Goal: Information Seeking & Learning: Learn about a topic

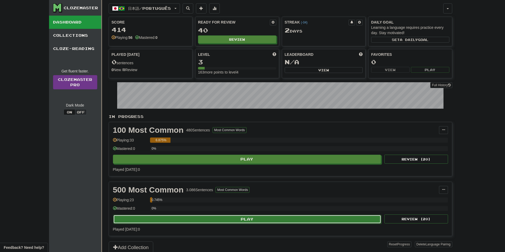
click at [190, 217] on button "Play" at bounding box center [247, 219] width 268 height 9
select select "**"
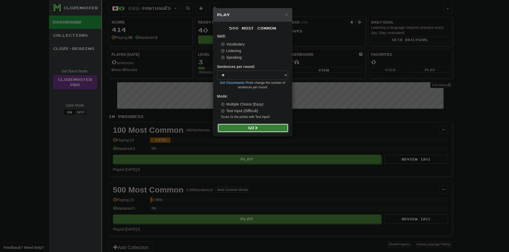
click at [253, 130] on button "Go" at bounding box center [252, 128] width 71 height 9
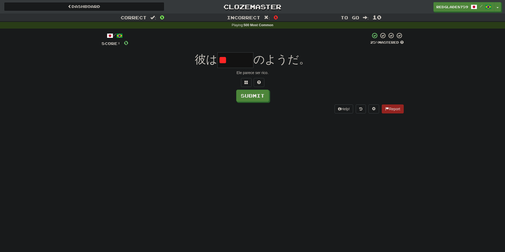
type input "*"
type input "***"
click at [339, 164] on div "Dashboard Clozemaster RedGlade8759 / Toggle Dropdown Dashboard Leaderboard Acti…" at bounding box center [252, 126] width 505 height 252
click at [264, 99] on button "Submit" at bounding box center [252, 96] width 33 height 12
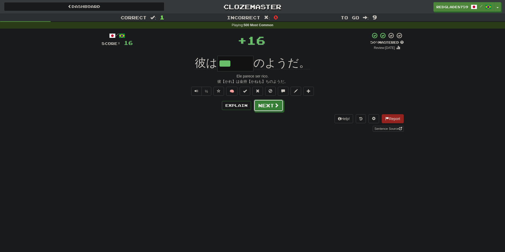
click at [271, 104] on button "Next" at bounding box center [269, 106] width 30 height 12
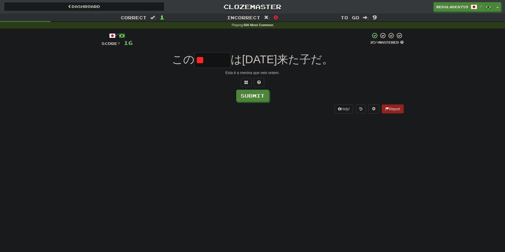
type input "*"
type input "***"
click at [263, 99] on button "Submit" at bounding box center [252, 96] width 33 height 12
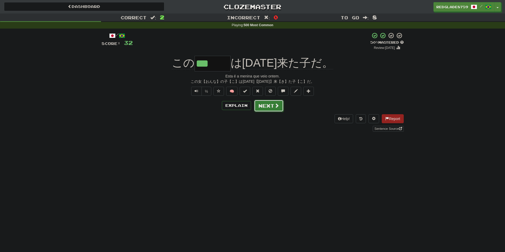
click at [268, 105] on button "Next" at bounding box center [269, 106] width 30 height 12
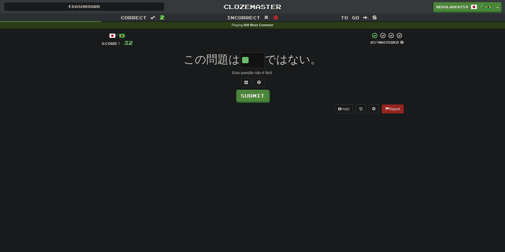
type input "**"
click at [293, 126] on div "Dashboard Clozemaster RedGlade8759 / Toggle Dropdown Dashboard Leaderboard Acti…" at bounding box center [252, 126] width 505 height 252
click at [252, 99] on button "Submit" at bounding box center [252, 96] width 33 height 12
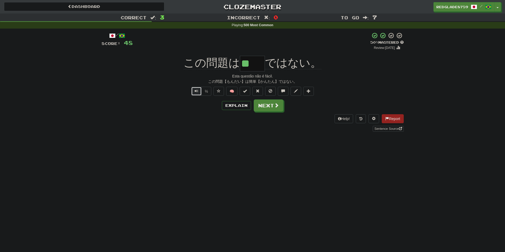
click at [196, 91] on span "Text-to-speech controls" at bounding box center [196, 91] width 4 height 4
click at [271, 107] on button "Next" at bounding box center [269, 106] width 30 height 12
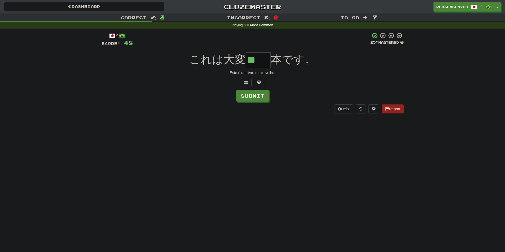
type input "**"
click at [266, 139] on div "Dashboard Clozemaster RedGlade8759 / Toggle Dropdown Dashboard Leaderboard Acti…" at bounding box center [252, 126] width 505 height 252
click at [262, 95] on button "Submit" at bounding box center [252, 96] width 33 height 12
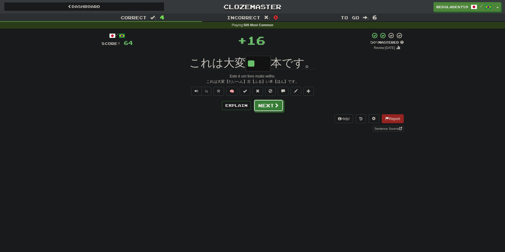
click at [276, 109] on button "Next" at bounding box center [269, 106] width 30 height 12
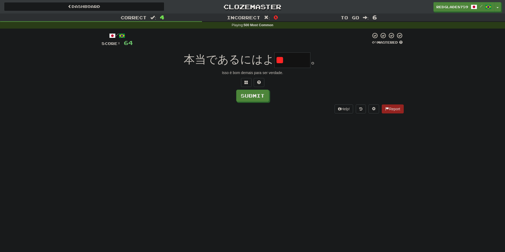
type input "*"
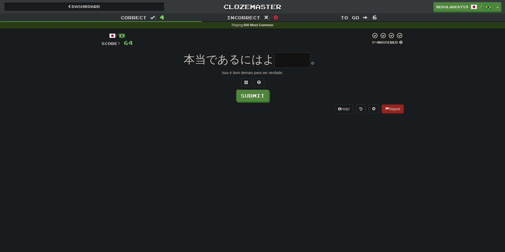
type input "*"
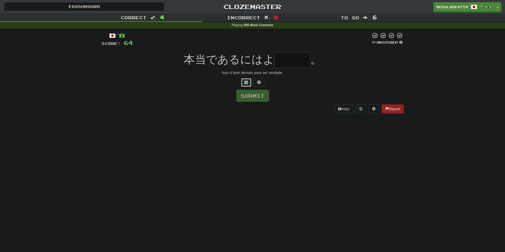
click at [249, 82] on button at bounding box center [246, 82] width 11 height 9
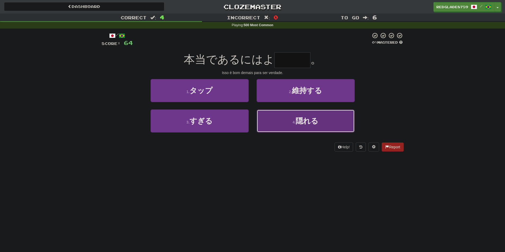
click at [263, 117] on button "4 . 隠れる" at bounding box center [305, 121] width 98 height 23
type input "***"
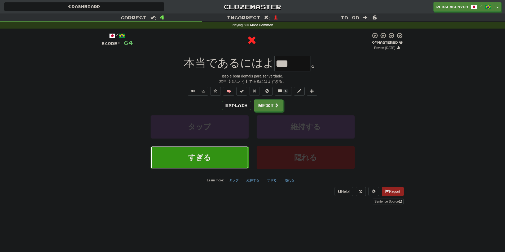
click at [225, 158] on button "すぎる" at bounding box center [199, 157] width 98 height 23
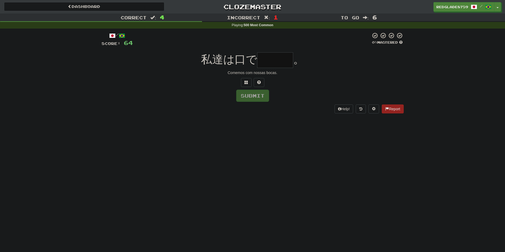
click at [277, 60] on input "text" at bounding box center [275, 60] width 36 height 16
type input "***"
click at [328, 60] on div "私達は口で *** 。" at bounding box center [252, 60] width 302 height 16
click at [260, 97] on button "Submit" at bounding box center [252, 96] width 33 height 12
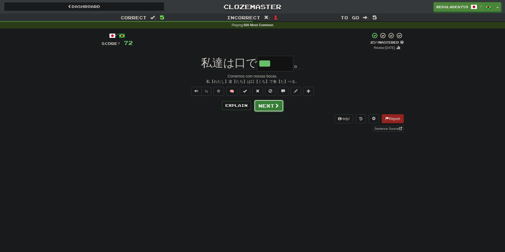
click at [268, 109] on button "Next" at bounding box center [269, 106] width 30 height 12
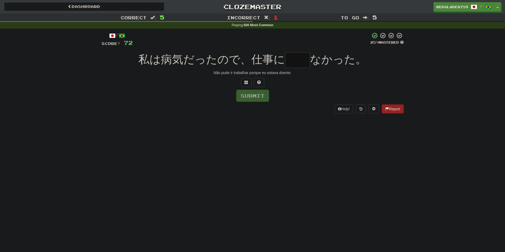
click at [301, 66] on input "text" at bounding box center [297, 60] width 25 height 16
type input "*"
click at [292, 60] on input "text" at bounding box center [297, 60] width 25 height 16
type input "*"
type input "**"
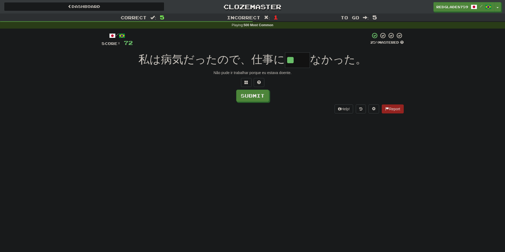
click at [230, 181] on div "Dashboard Clozemaster RedGlade8759 / Toggle Dropdown Dashboard Leaderboard Acti…" at bounding box center [252, 126] width 505 height 252
click at [244, 104] on div "/ Score: 72 25 % Mastered 私は病気だったので、仕事に ** なかった。 Não pude ir trabalhar porque e…" at bounding box center [252, 72] width 302 height 81
click at [245, 97] on button "Submit" at bounding box center [252, 96] width 33 height 12
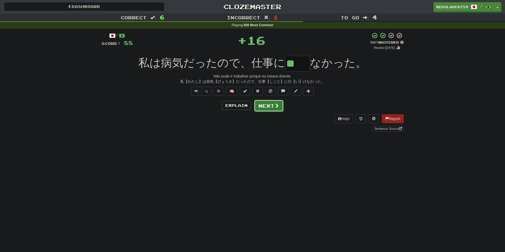
click at [269, 105] on button "Next" at bounding box center [269, 106] width 30 height 12
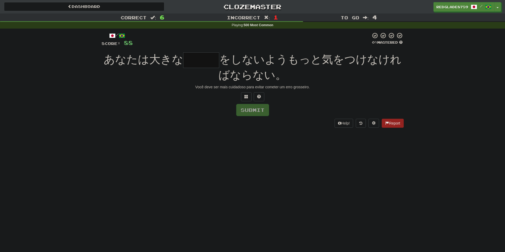
click at [212, 63] on input "text" at bounding box center [201, 60] width 36 height 16
click at [199, 58] on input "text" at bounding box center [201, 60] width 36 height 16
type input "****"
type input "*"
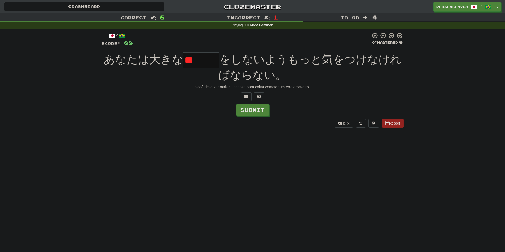
type input "*"
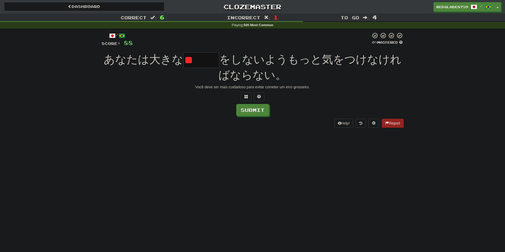
type input "*"
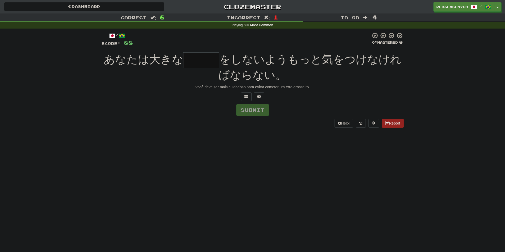
type input "*"
click at [196, 64] on input "text" at bounding box center [201, 60] width 36 height 16
type input "*"
click at [260, 99] on span at bounding box center [259, 97] width 4 height 4
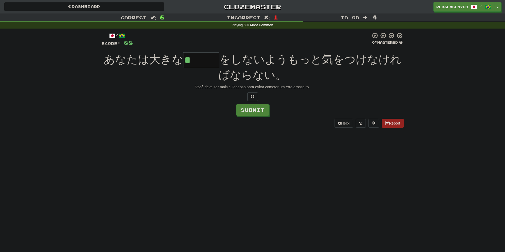
drag, startPoint x: 204, startPoint y: 60, endPoint x: 181, endPoint y: 59, distance: 22.5
click at [181, 60] on div "あなたは大きな * をしないようもっと気をつけなければならない。" at bounding box center [252, 67] width 302 height 30
click at [202, 55] on input "*" at bounding box center [201, 60] width 36 height 16
type input "*"
type input "***"
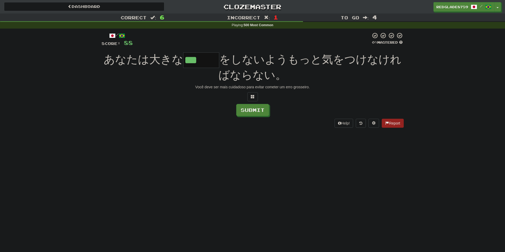
click at [275, 57] on span "をしないようもっと気をつけなければならない。" at bounding box center [309, 67] width 183 height 28
click at [247, 112] on button "Submit" at bounding box center [252, 110] width 33 height 12
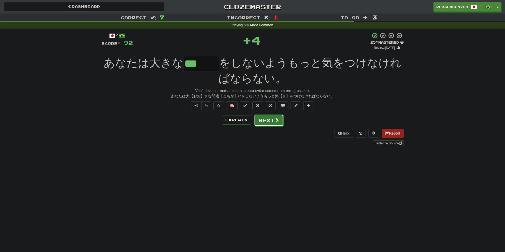
click at [273, 123] on button "Next" at bounding box center [269, 120] width 30 height 12
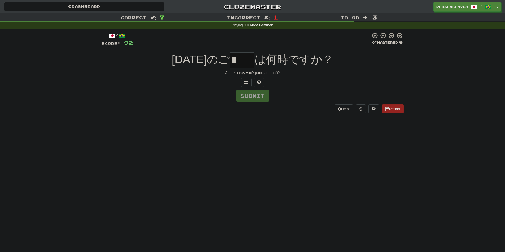
type input "*"
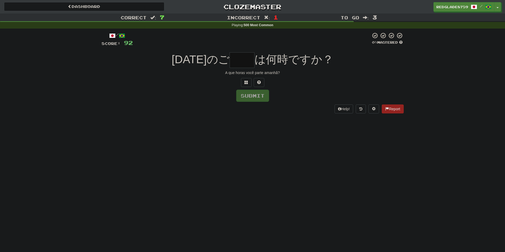
type input "*"
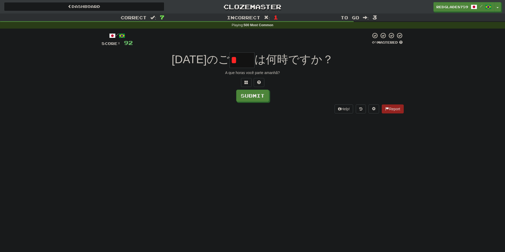
type input "*"
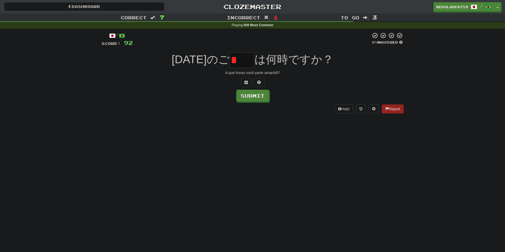
type input "*"
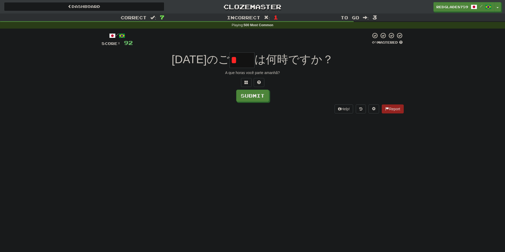
type input "*"
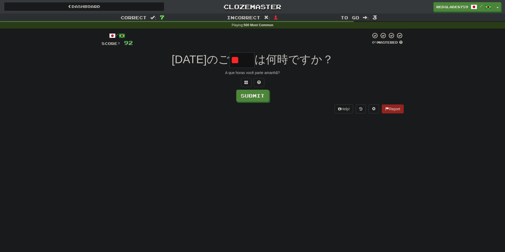
type input "*"
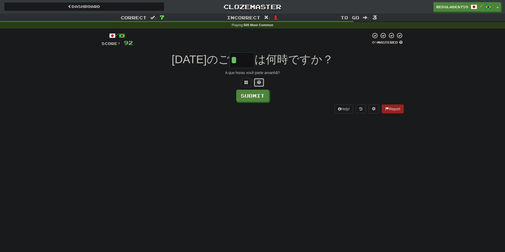
click at [260, 82] on span at bounding box center [259, 83] width 4 height 4
type input "**"
click at [245, 96] on button "Submit" at bounding box center [252, 96] width 33 height 12
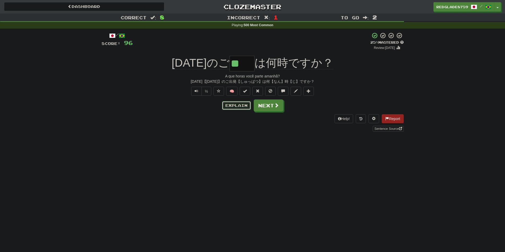
click at [234, 102] on button "Explain" at bounding box center [236, 105] width 29 height 9
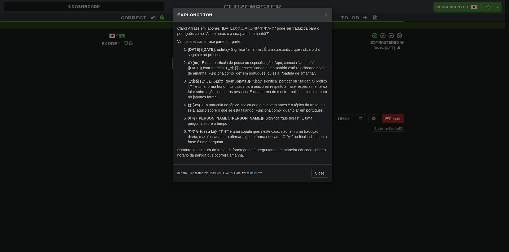
click at [404, 87] on div "× Explanation Claro! A frase em japonês "[DATE]のご出発は何時ですか？" pode ser traduzida …" at bounding box center [254, 126] width 509 height 252
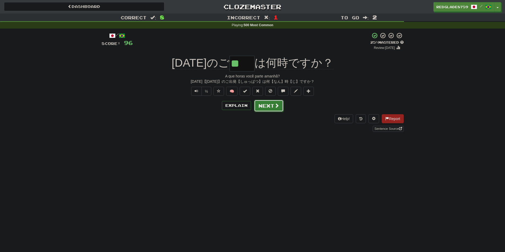
click at [275, 106] on span at bounding box center [276, 105] width 5 height 5
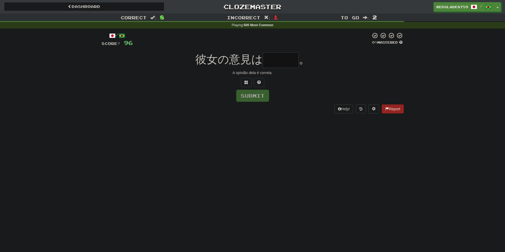
click at [283, 64] on input "text" at bounding box center [281, 60] width 36 height 16
type input "*"
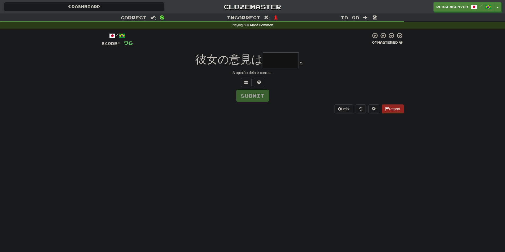
type input "*"
click at [247, 78] on div "/ Score: 96 0 % Mastered 彼女の意見は 。 A opinião dela é correta. Submit Help! Report" at bounding box center [252, 72] width 302 height 81
click at [246, 80] on button at bounding box center [246, 82] width 11 height 9
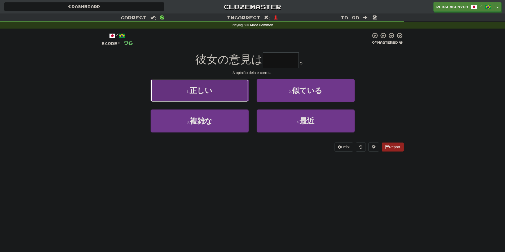
click at [242, 85] on button "1 . 正しい" at bounding box center [199, 90] width 98 height 23
type input "***"
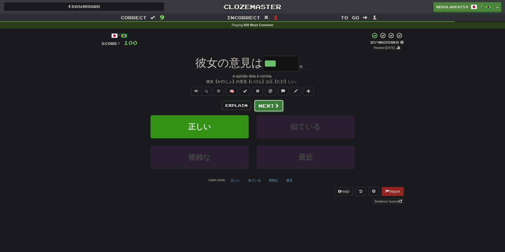
click at [258, 106] on button "Next" at bounding box center [269, 106] width 30 height 12
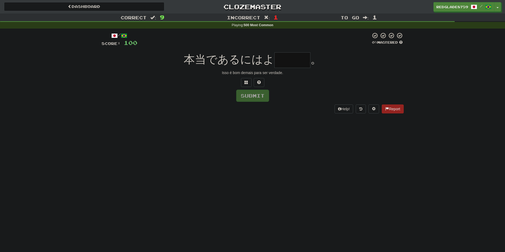
click at [286, 65] on input "text" at bounding box center [292, 60] width 36 height 16
type input "*"
click at [246, 85] on button at bounding box center [246, 82] width 11 height 9
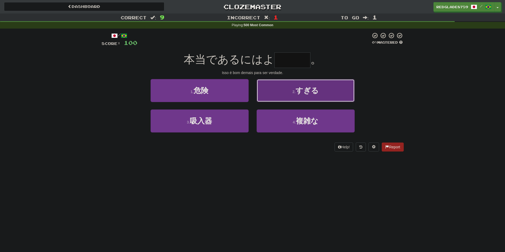
click at [263, 85] on button "2 . すぎる" at bounding box center [305, 90] width 98 height 23
type input "***"
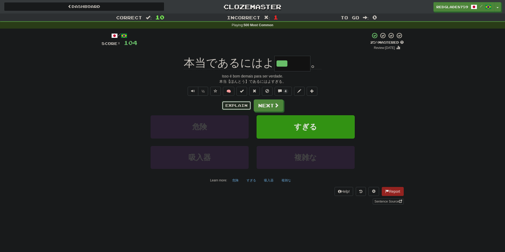
click at [239, 105] on button "Explain" at bounding box center [236, 105] width 29 height 9
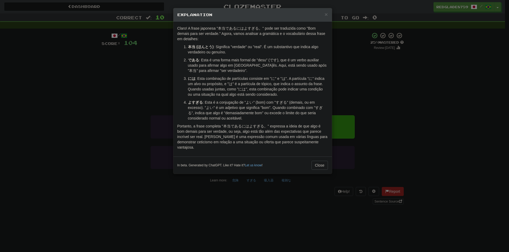
click at [360, 78] on div "× Explanation Claro! A frase japonesa "本当であるにはよすぎる。" pode ser traduzida como "B…" at bounding box center [254, 126] width 509 height 252
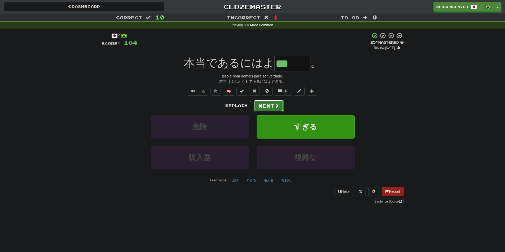
click at [276, 107] on span at bounding box center [276, 105] width 5 height 5
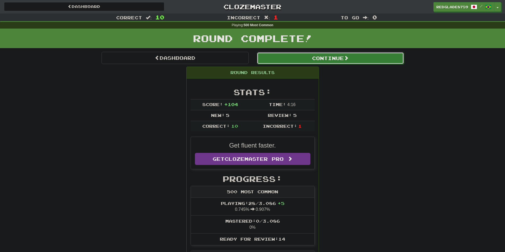
click at [329, 59] on button "Continue" at bounding box center [330, 58] width 147 height 12
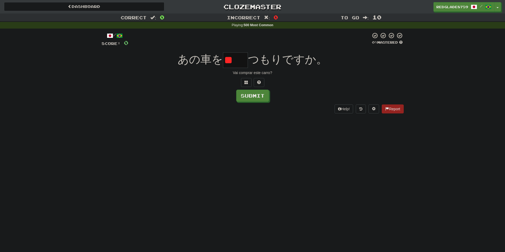
type input "*"
type input "**"
click at [315, 79] on div at bounding box center [252, 82] width 302 height 9
click at [264, 96] on button "Submit" at bounding box center [252, 96] width 33 height 12
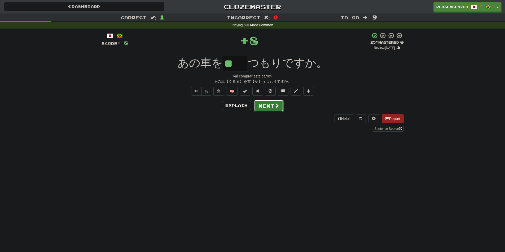
click at [270, 106] on button "Next" at bounding box center [269, 106] width 30 height 12
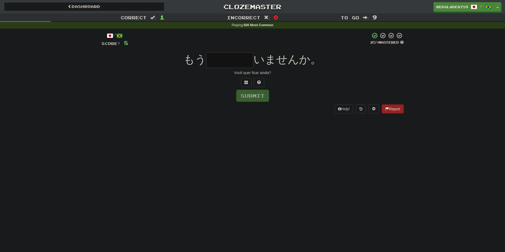
type input "*"
click at [247, 81] on span at bounding box center [246, 83] width 4 height 4
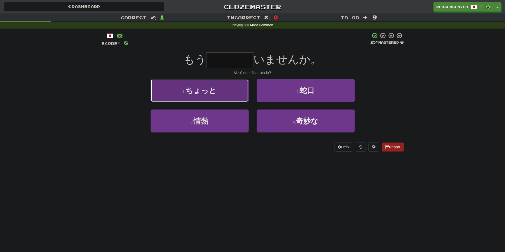
click at [239, 82] on button "1 . ちょっと" at bounding box center [199, 90] width 98 height 23
type input "****"
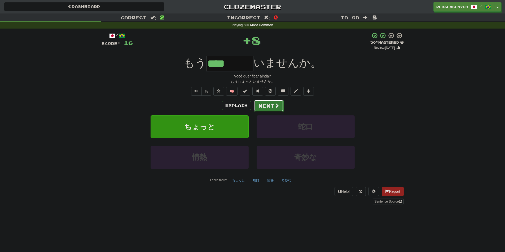
click at [264, 103] on button "Next" at bounding box center [269, 106] width 30 height 12
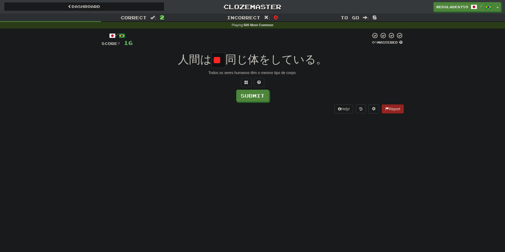
scroll to position [0, 11]
type input "*"
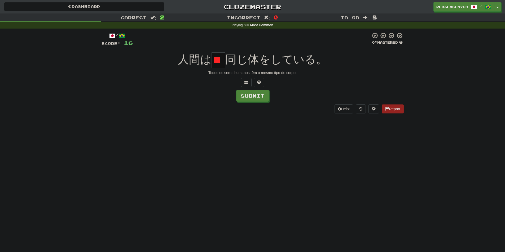
type input "*"
click at [247, 84] on span at bounding box center [246, 83] width 4 height 4
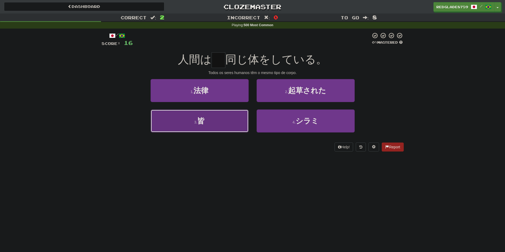
click at [232, 115] on button "3 . 皆" at bounding box center [199, 121] width 98 height 23
type input "*"
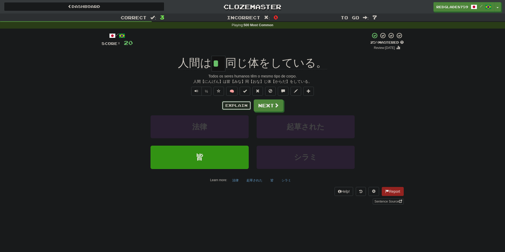
click at [231, 105] on button "Explain" at bounding box center [236, 105] width 29 height 9
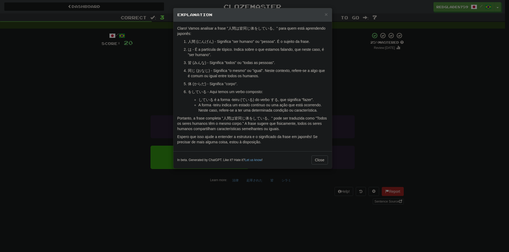
click at [438, 94] on div "× Explanation Claro! Vamos analisar a frase "人間は皆同じ体をしている。" para quem está apre…" at bounding box center [254, 126] width 509 height 252
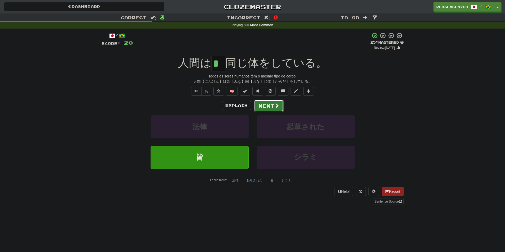
click at [274, 104] on span at bounding box center [276, 105] width 5 height 5
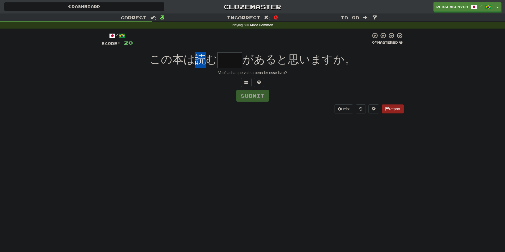
drag, startPoint x: 196, startPoint y: 62, endPoint x: 211, endPoint y: 62, distance: 15.1
click at [211, 62] on span "この本は読む" at bounding box center [183, 59] width 68 height 12
click at [215, 63] on span "この本は読む" at bounding box center [183, 59] width 68 height 12
click at [229, 62] on input "text" at bounding box center [229, 60] width 25 height 16
click at [230, 60] on input "text" at bounding box center [229, 60] width 25 height 16
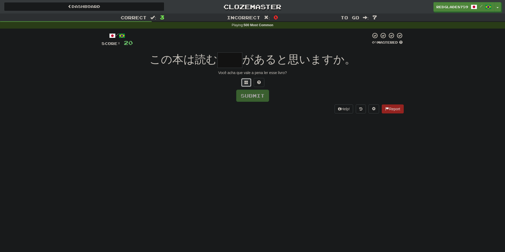
click at [246, 79] on button at bounding box center [246, 82] width 11 height 9
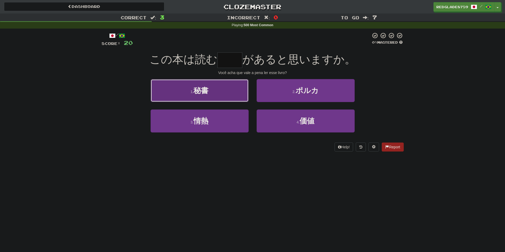
click at [230, 92] on button "1 . 秘書" at bounding box center [199, 90] width 98 height 23
type input "**"
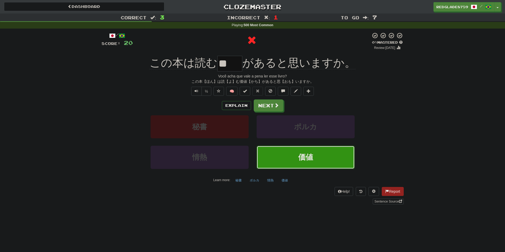
click at [287, 150] on button "価値" at bounding box center [305, 157] width 98 height 23
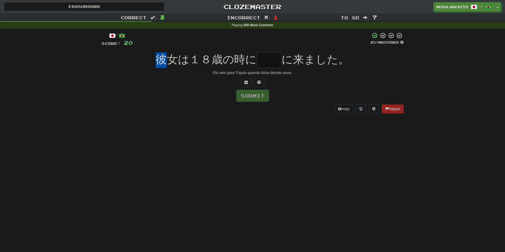
drag, startPoint x: 154, startPoint y: 63, endPoint x: 179, endPoint y: 62, distance: 24.1
click at [173, 62] on div "彼女は１８歳の時に に来ました。" at bounding box center [252, 60] width 302 height 16
click at [189, 62] on span "彼女は１８歳の時に" at bounding box center [205, 59] width 101 height 12
click at [269, 60] on input "text" at bounding box center [268, 60] width 25 height 16
type input "**"
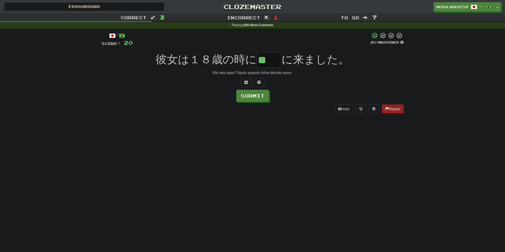
click at [205, 96] on div "Submit" at bounding box center [252, 96] width 302 height 12
click at [255, 98] on button "Submit" at bounding box center [252, 96] width 33 height 12
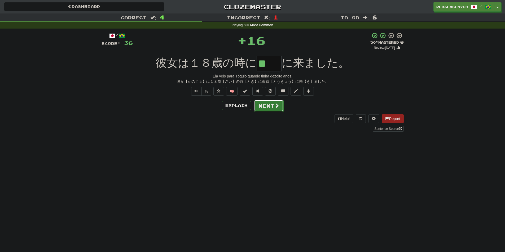
click at [278, 105] on span at bounding box center [276, 105] width 5 height 5
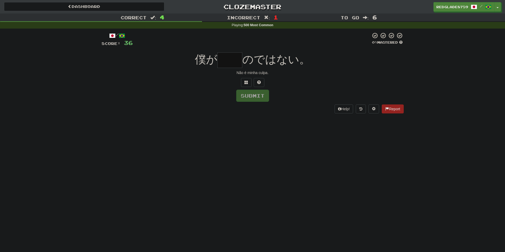
click at [236, 65] on input "text" at bounding box center [229, 60] width 25 height 16
type input "*"
click at [217, 60] on span "僕が" at bounding box center [206, 59] width 23 height 12
click at [233, 62] on input "text" at bounding box center [229, 60] width 25 height 16
type input "*"
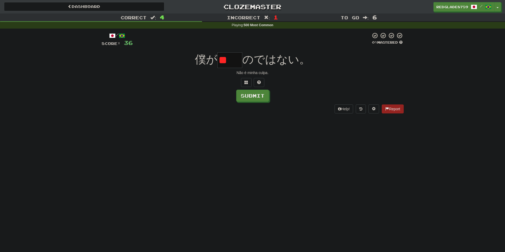
type input "*"
click at [229, 65] on input "text" at bounding box center [229, 60] width 25 height 16
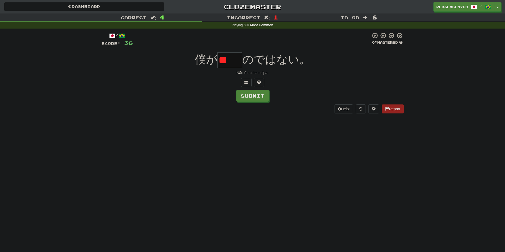
type input "*"
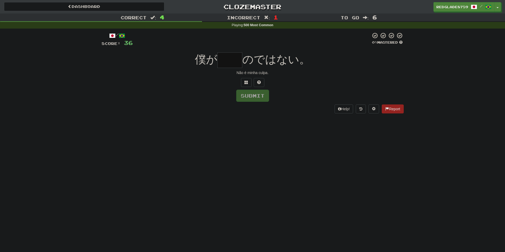
click at [239, 65] on input "text" at bounding box center [229, 60] width 25 height 16
paste input "**"
type input "*"
click at [256, 83] on button at bounding box center [259, 82] width 11 height 9
drag, startPoint x: 232, startPoint y: 63, endPoint x: 196, endPoint y: 62, distance: 35.5
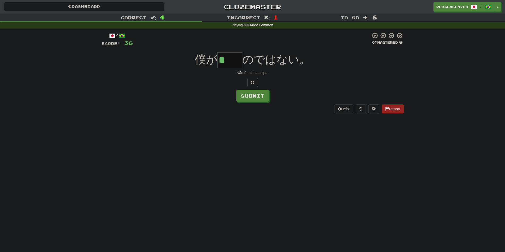
click at [197, 63] on div "僕が * のではない。" at bounding box center [252, 60] width 302 height 16
click at [237, 63] on input "*" at bounding box center [229, 60] width 25 height 16
click at [237, 64] on input "*" at bounding box center [229, 60] width 25 height 16
type input "**"
click at [159, 129] on div "Dashboard Clozemaster RedGlade8759 / Toggle Dropdown Dashboard Leaderboard Acti…" at bounding box center [252, 126] width 505 height 252
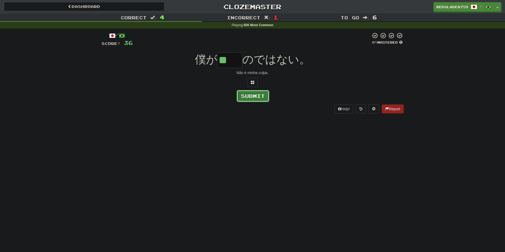
click at [262, 97] on button "Submit" at bounding box center [252, 96] width 33 height 12
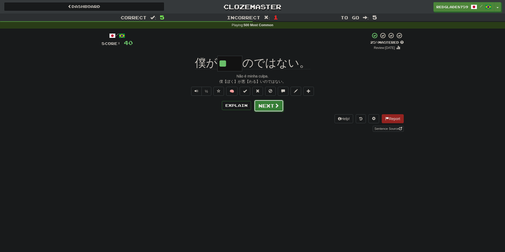
click at [270, 106] on button "Next" at bounding box center [269, 106] width 30 height 12
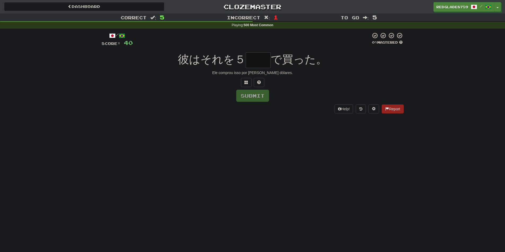
click at [260, 60] on input "text" at bounding box center [258, 60] width 25 height 16
type input "*"
type input "**"
click at [325, 96] on div "Submit" at bounding box center [252, 96] width 302 height 12
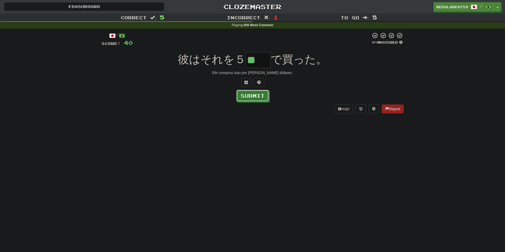
click at [257, 96] on button "Submit" at bounding box center [252, 96] width 33 height 12
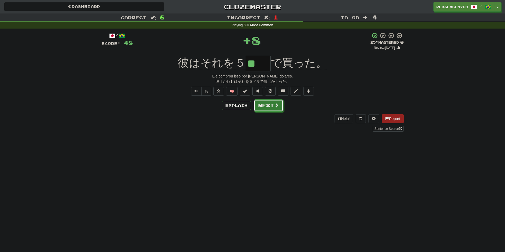
drag, startPoint x: 266, startPoint y: 105, endPoint x: 297, endPoint y: 123, distance: 36.3
click at [266, 104] on button "Next" at bounding box center [269, 106] width 30 height 12
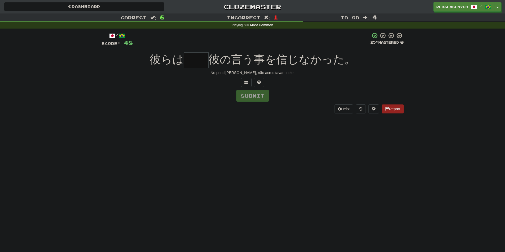
click at [204, 65] on input "text" at bounding box center [196, 60] width 25 height 16
type input "*"
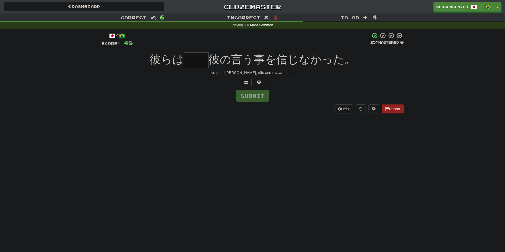
click at [197, 68] on input "text" at bounding box center [196, 60] width 25 height 16
type input "*"
type input "**"
click at [252, 95] on button "Submit" at bounding box center [252, 96] width 33 height 12
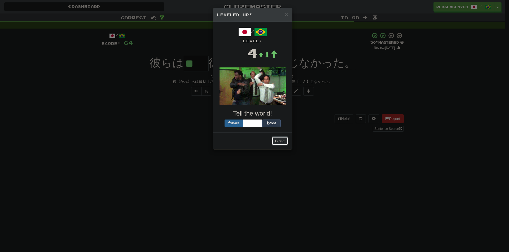
click at [280, 143] on button "Close" at bounding box center [280, 141] width 16 height 9
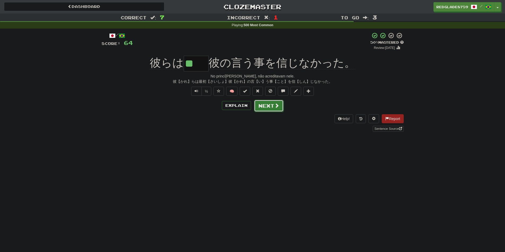
click at [270, 109] on button "Next" at bounding box center [269, 106] width 30 height 12
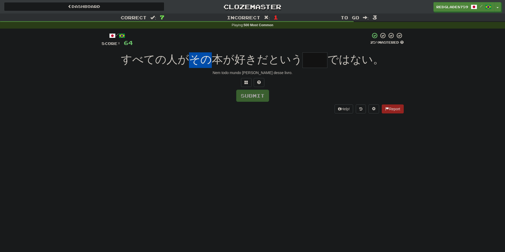
drag, startPoint x: 192, startPoint y: 63, endPoint x: 216, endPoint y: 61, distance: 23.9
click at [213, 60] on span "すべての人がその本が好きだという" at bounding box center [211, 59] width 181 height 12
click at [220, 62] on span "すべての人がその本が好きだという" at bounding box center [211, 59] width 181 height 12
click at [319, 62] on input "text" at bounding box center [314, 60] width 25 height 16
type input "**"
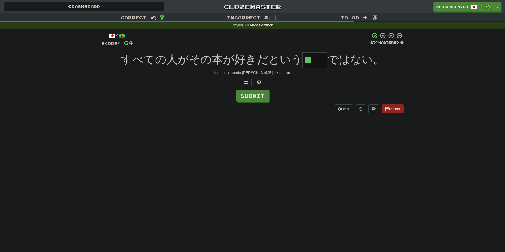
click at [229, 168] on div "Dashboard Clozemaster RedGlade8759 / Toggle Dropdown Dashboard Leaderboard Acti…" at bounding box center [252, 126] width 505 height 252
click at [262, 100] on button "Submit" at bounding box center [252, 96] width 33 height 12
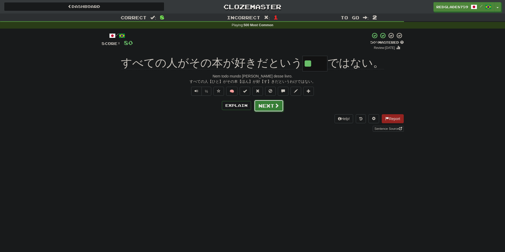
click at [270, 109] on button "Next" at bounding box center [269, 106] width 30 height 12
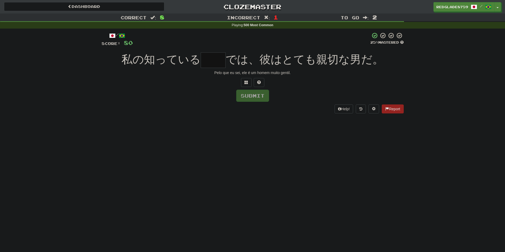
click at [210, 60] on input "text" at bounding box center [213, 60] width 25 height 16
click at [214, 61] on input "text" at bounding box center [213, 60] width 25 height 16
type input "*"
click at [213, 61] on input "text" at bounding box center [213, 60] width 25 height 16
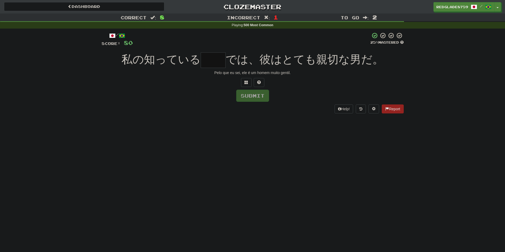
paste input "**"
type input "*"
click at [217, 60] on input "text" at bounding box center [213, 60] width 25 height 16
paste input "**"
click at [217, 60] on input "*" at bounding box center [213, 60] width 25 height 16
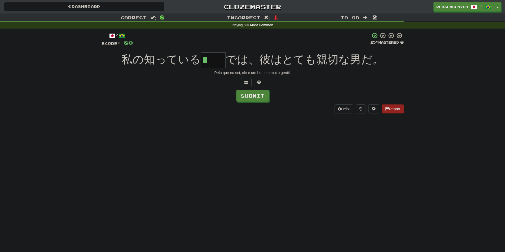
paste input "*"
click at [215, 56] on input "*" at bounding box center [213, 60] width 25 height 16
paste input "*"
click at [220, 63] on input "*" at bounding box center [213, 60] width 25 height 16
type input "**"
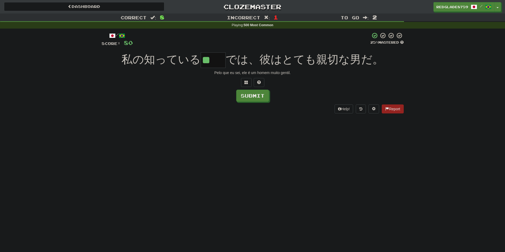
click at [173, 86] on div at bounding box center [252, 82] width 302 height 9
click at [253, 91] on button "Submit" at bounding box center [252, 96] width 33 height 12
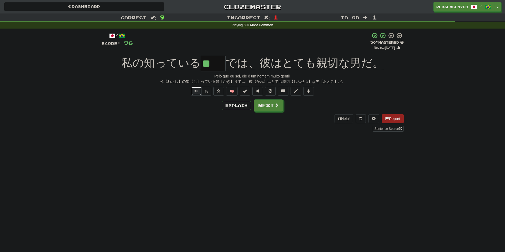
click at [196, 92] on span "Text-to-speech controls" at bounding box center [196, 91] width 4 height 4
click at [198, 92] on button "Text-to-speech controls" at bounding box center [196, 91] width 11 height 9
click at [197, 89] on span "Text-to-speech controls" at bounding box center [196, 91] width 4 height 4
click at [277, 111] on button "Next" at bounding box center [269, 106] width 30 height 12
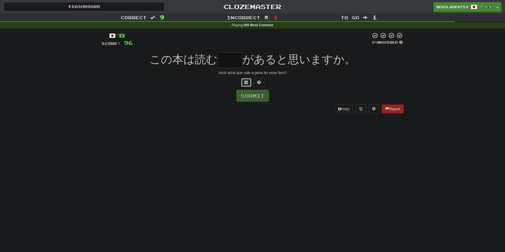
click at [251, 85] on button at bounding box center [246, 82] width 11 height 9
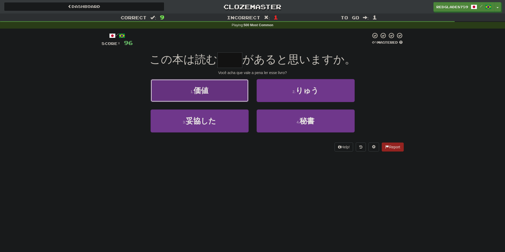
click at [243, 87] on button "1 . 価値" at bounding box center [199, 90] width 98 height 23
type input "**"
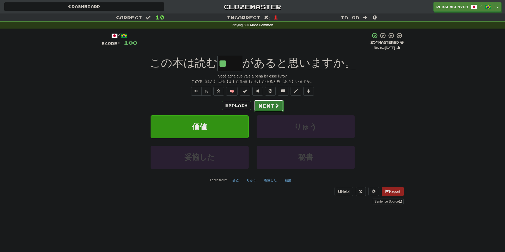
click at [262, 104] on button "Next" at bounding box center [269, 106] width 30 height 12
